Goal: Obtain resource: Download file/media

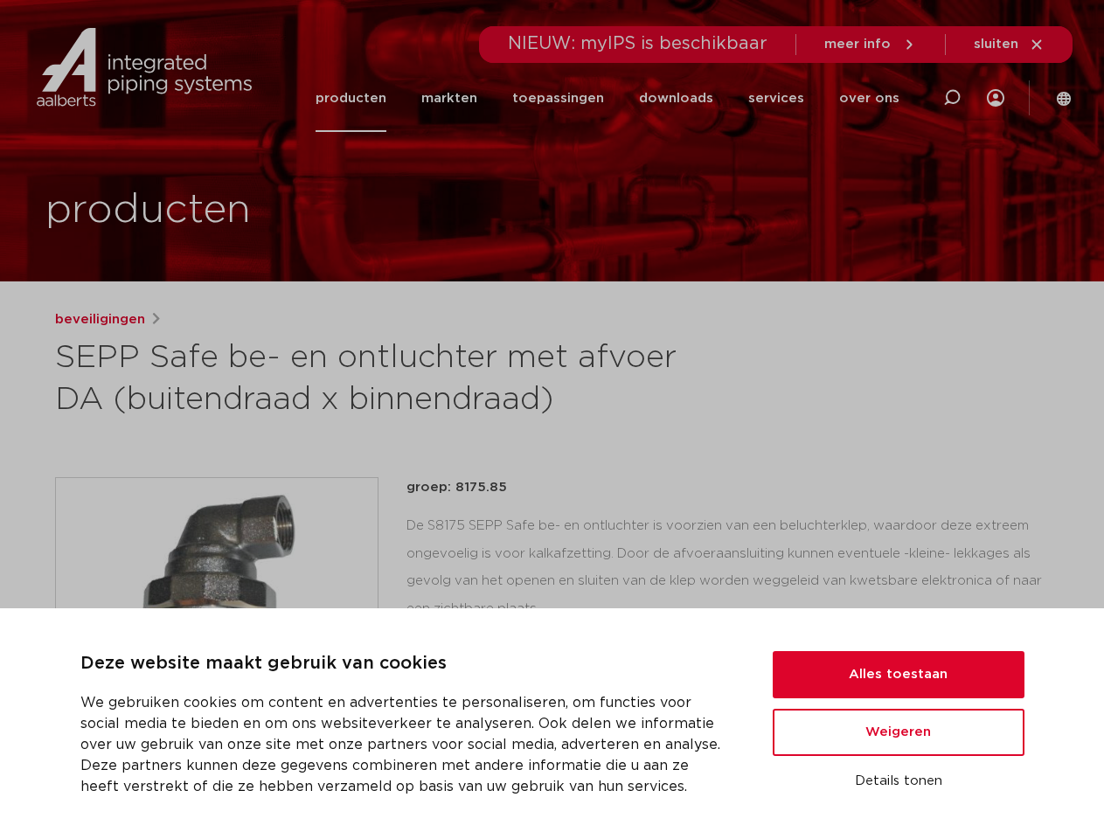
click at [551, 419] on h1 "SEPP Safe be- en ontluchter met afvoer DA (buitendraad x binnendraad)" at bounding box center [383, 379] width 656 height 84
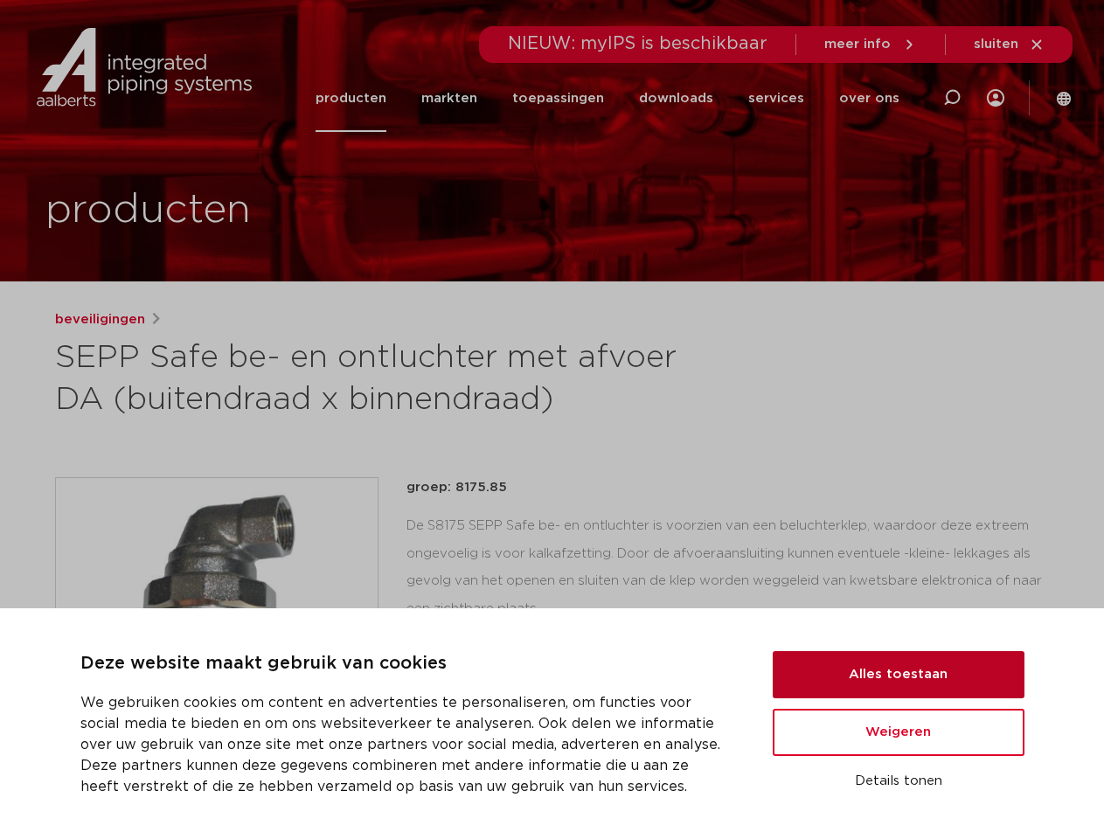
click at [898, 675] on button "Alles toestaan" at bounding box center [898, 674] width 252 height 47
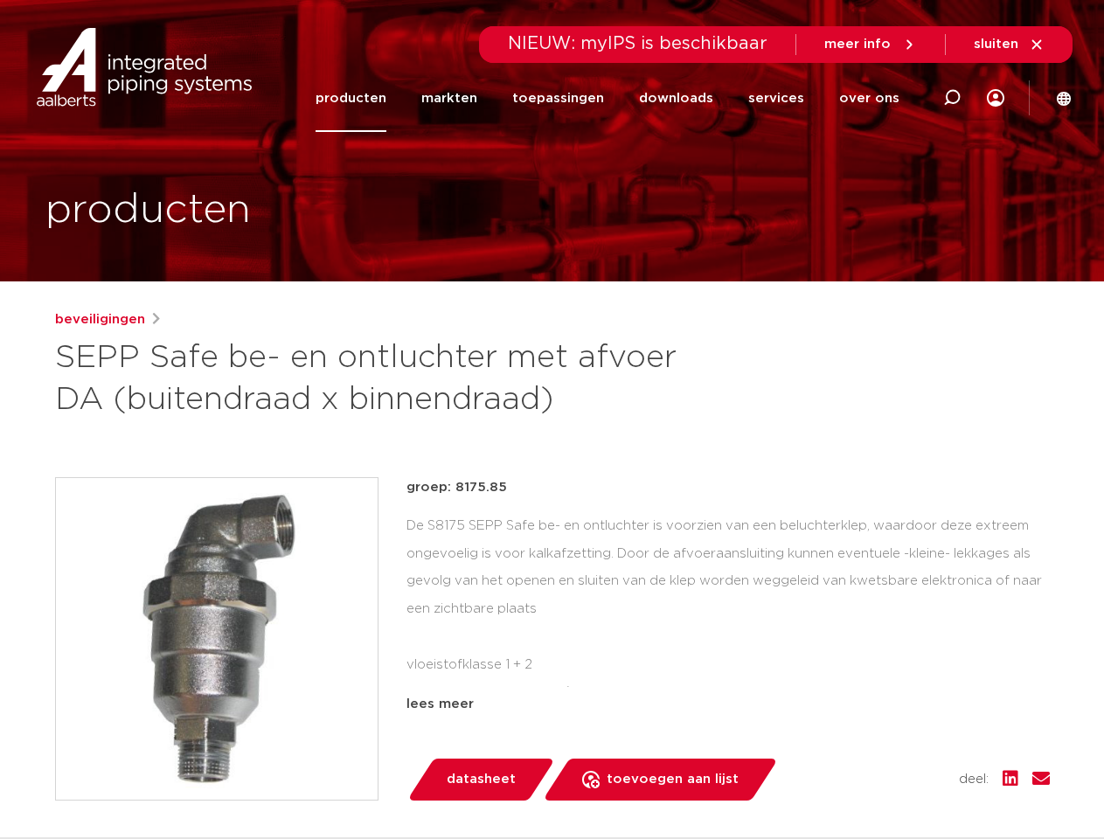
click at [898, 732] on div "groep: 8175.85 De S8175 SEPP Safe be- en ontluchter is voorzien van een belucht…" at bounding box center [727, 638] width 643 height 323
click at [898, 781] on div "datasheet toevoegen aan lijst opslaan in my IPS verwijder uit lijst deel:" at bounding box center [734, 779] width 629 height 42
click at [616, 98] on li "toepassingen" at bounding box center [558, 98] width 127 height 67
click at [952, 98] on icon at bounding box center [951, 97] width 21 height 21
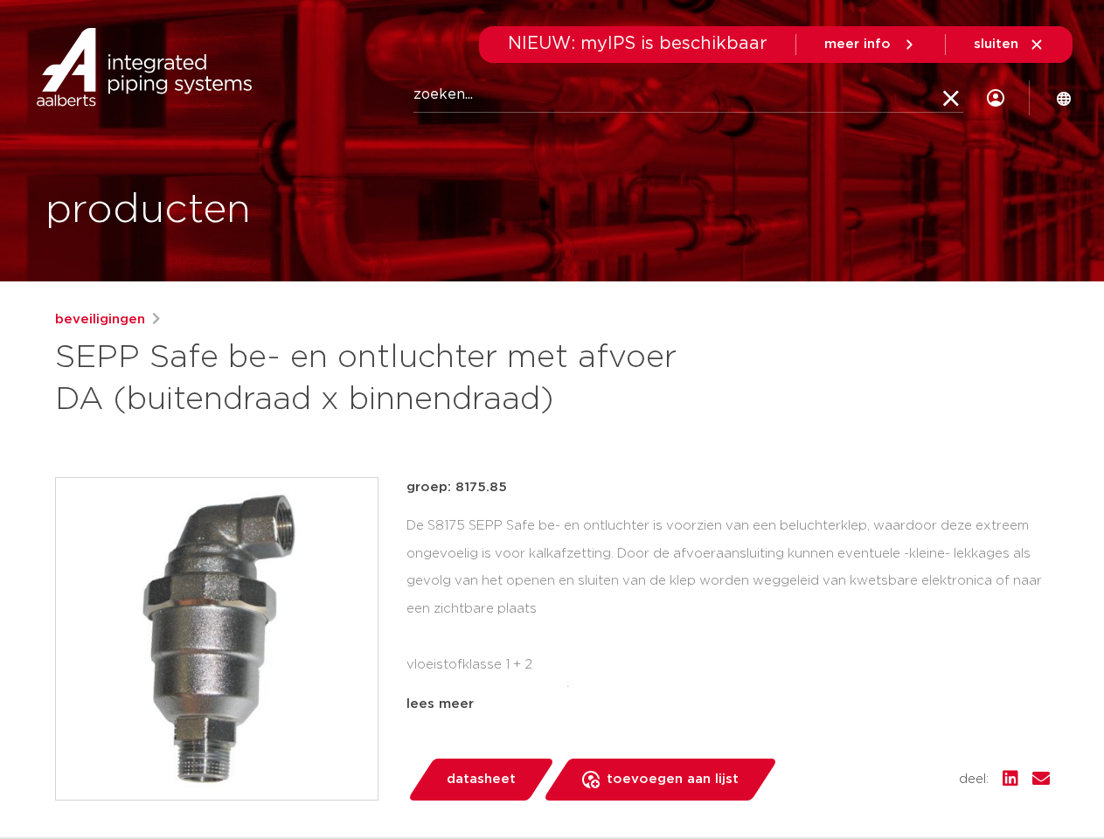
click at [1009, 45] on span "sluiten" at bounding box center [995, 44] width 45 height 13
